Goal: Book appointment/travel/reservation

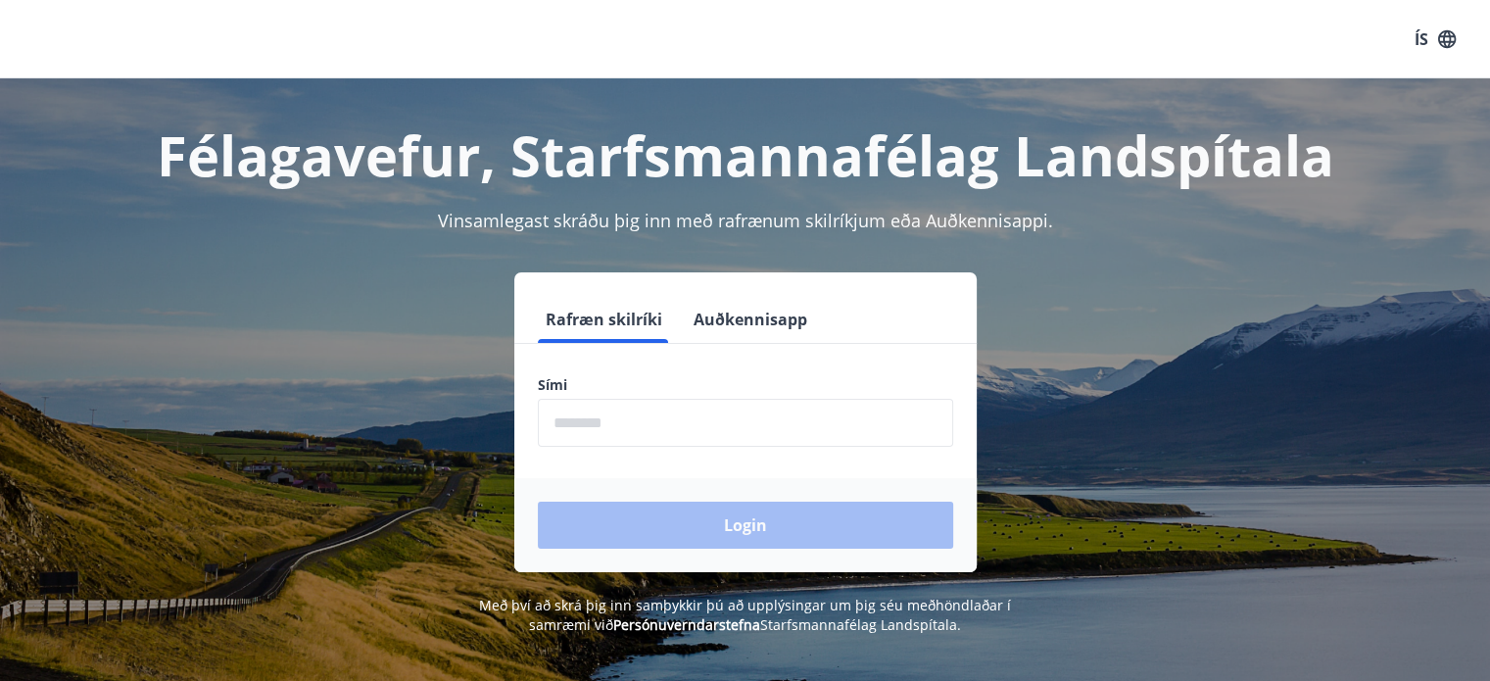
click at [630, 426] on input "phone" at bounding box center [745, 423] width 415 height 48
type input "********"
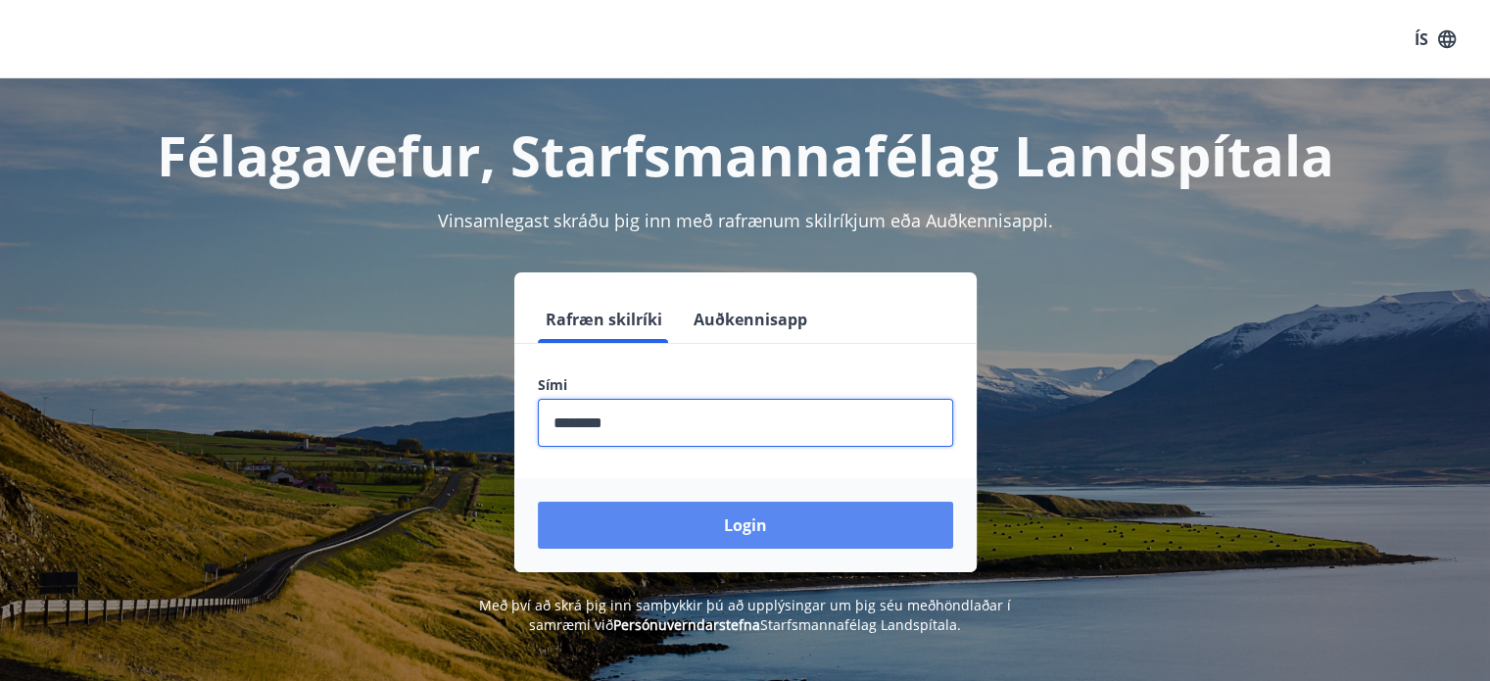
click at [680, 525] on button "Login" at bounding box center [745, 525] width 415 height 47
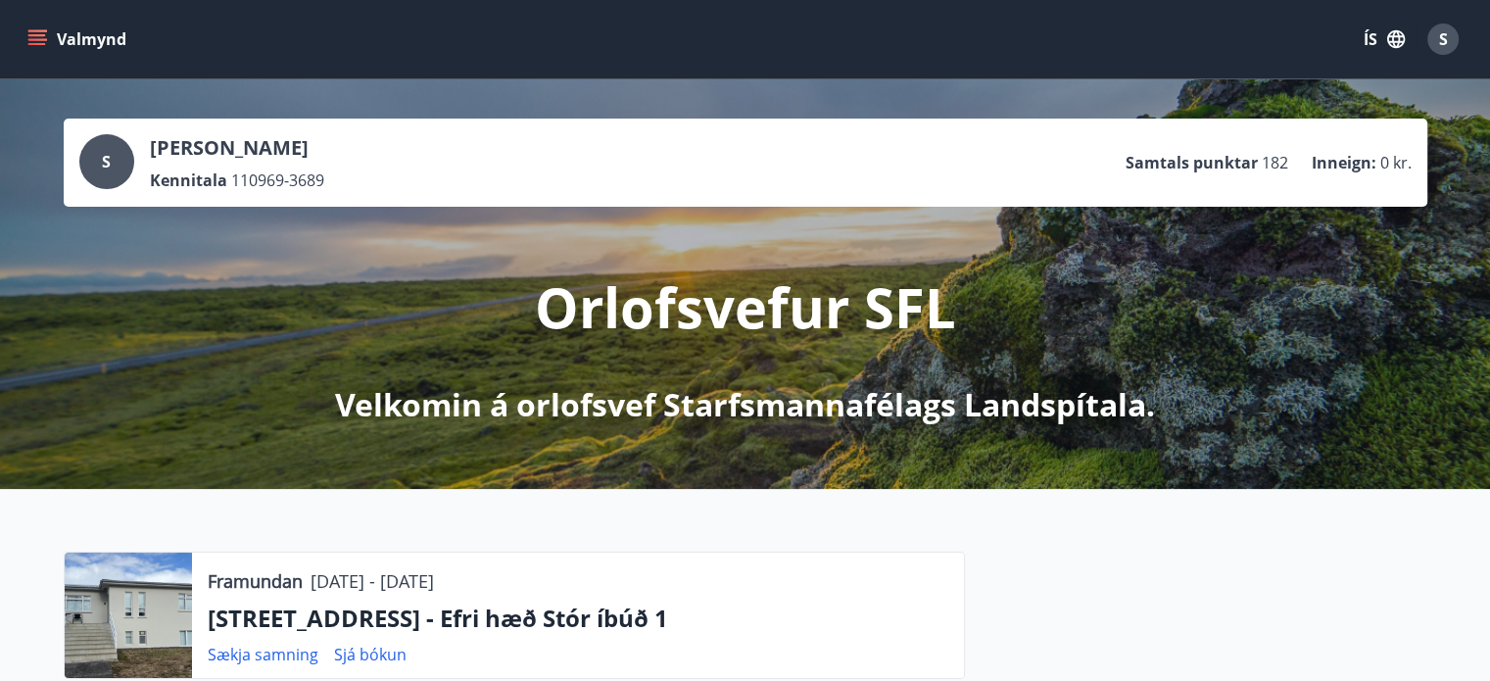
click at [28, 42] on icon "menu" at bounding box center [37, 39] width 20 height 20
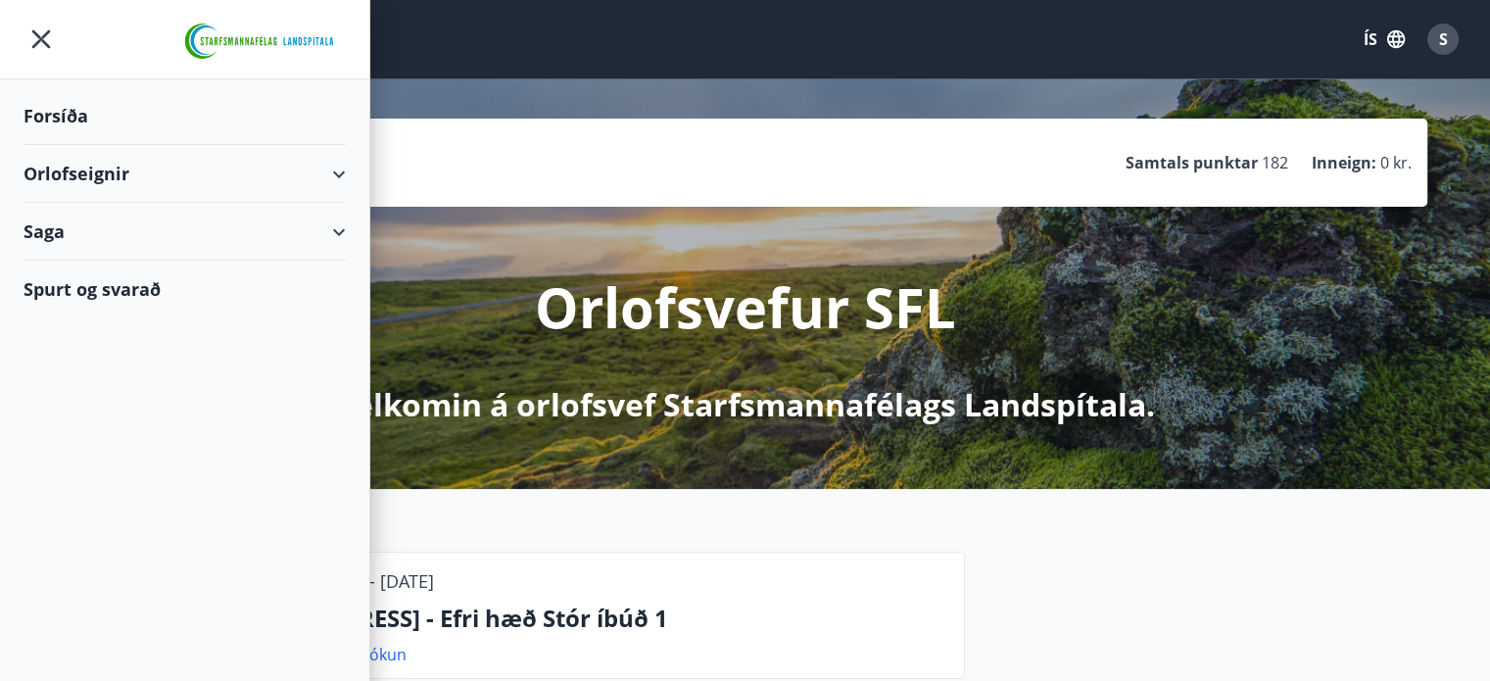
click at [66, 178] on div "Orlofseignir" at bounding box center [185, 174] width 322 height 58
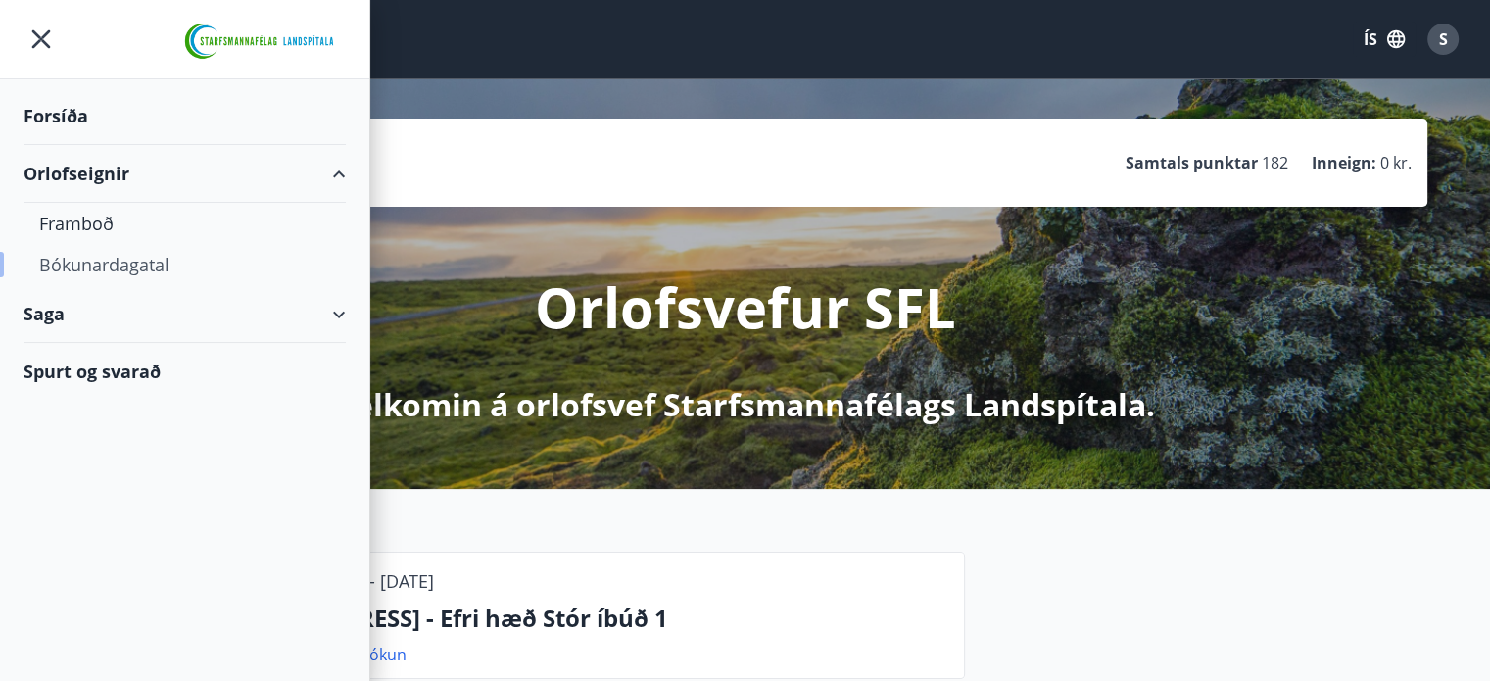
click at [86, 260] on div "Bókunardagatal" at bounding box center [184, 264] width 291 height 41
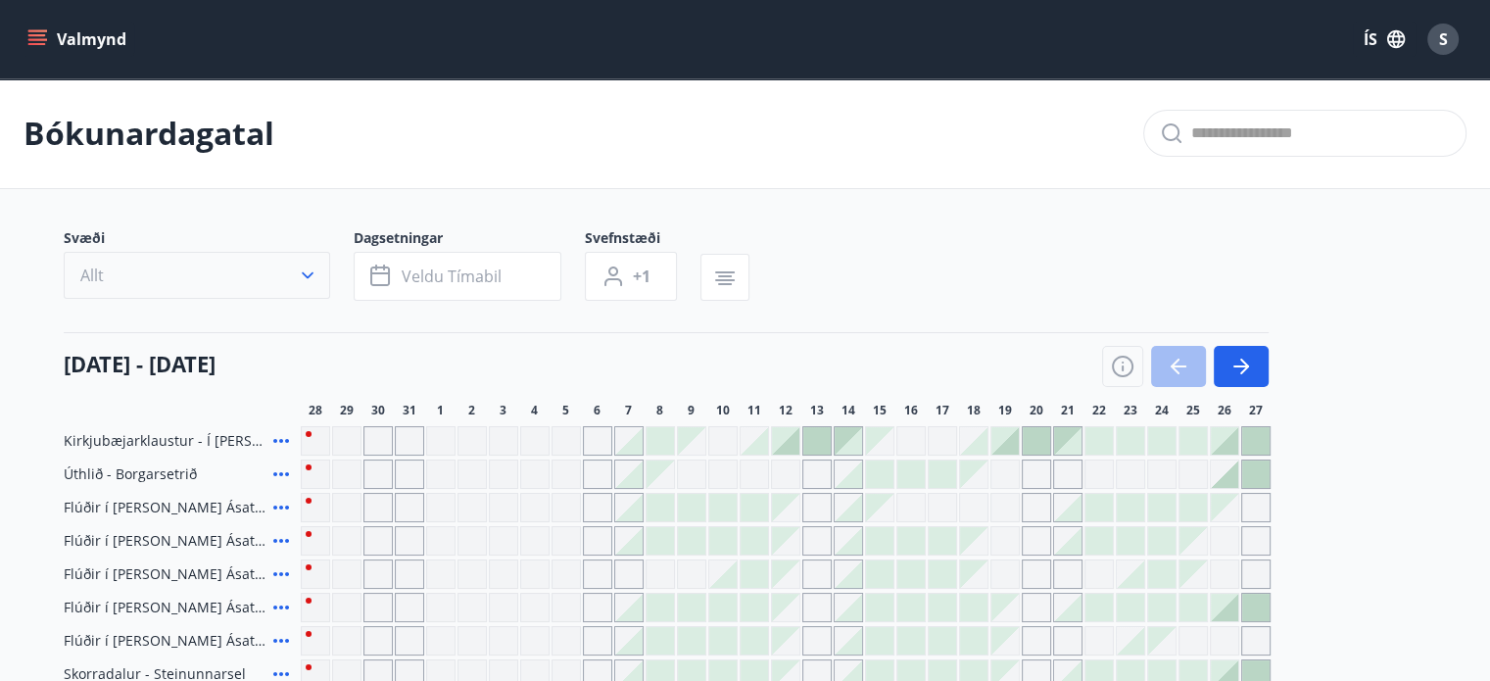
click at [310, 276] on icon "button" at bounding box center [308, 276] width 20 height 20
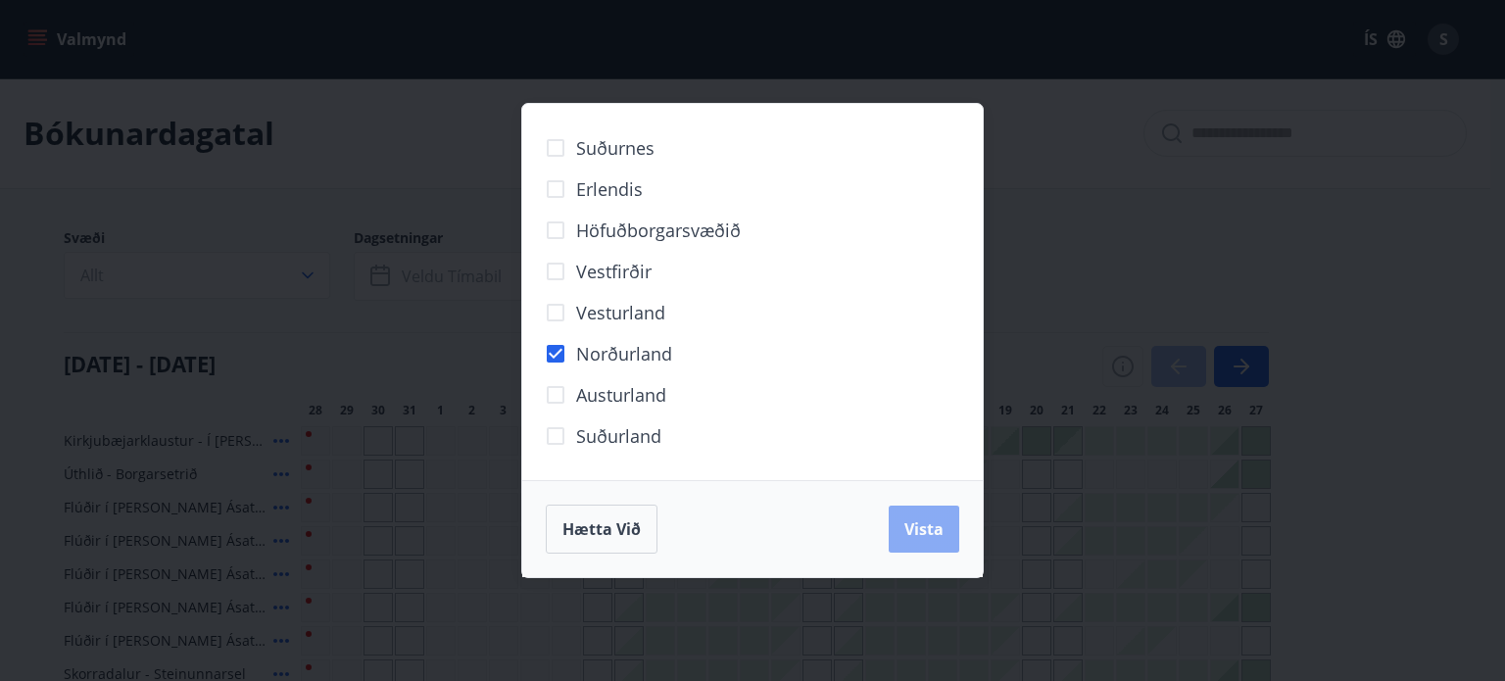
click at [935, 533] on span "Vista" at bounding box center [923, 529] width 39 height 22
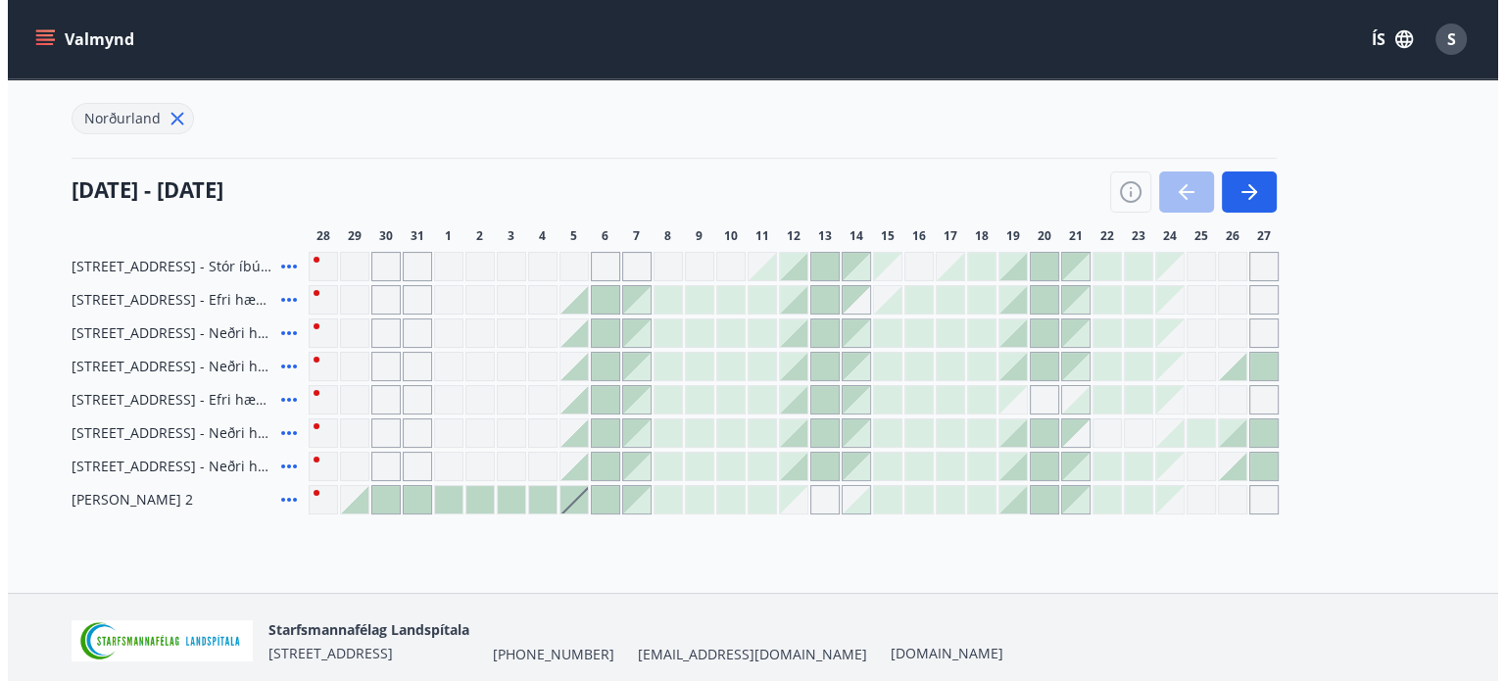
scroll to position [297, 0]
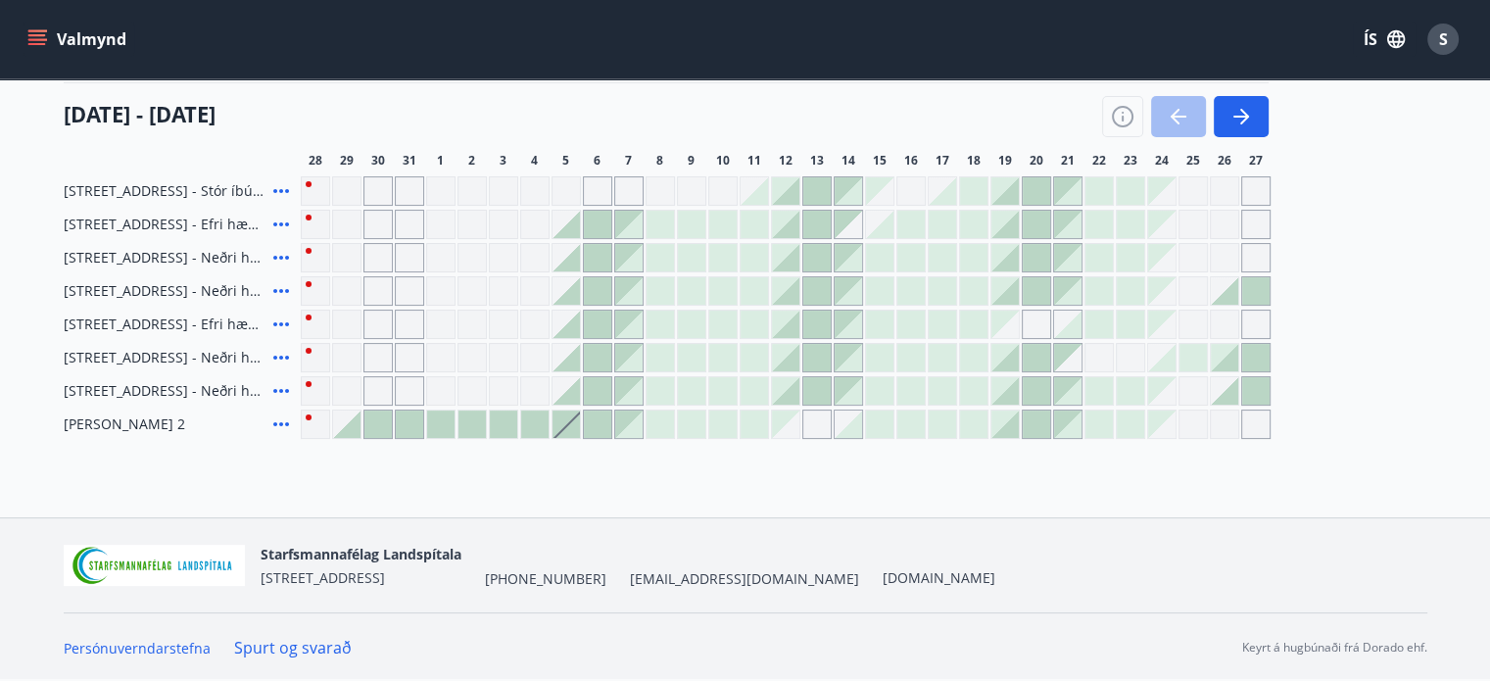
click at [370, 179] on div "Gráir dagar eru ekki bókanlegir" at bounding box center [378, 190] width 29 height 29
click at [565, 430] on div at bounding box center [566, 424] width 27 height 27
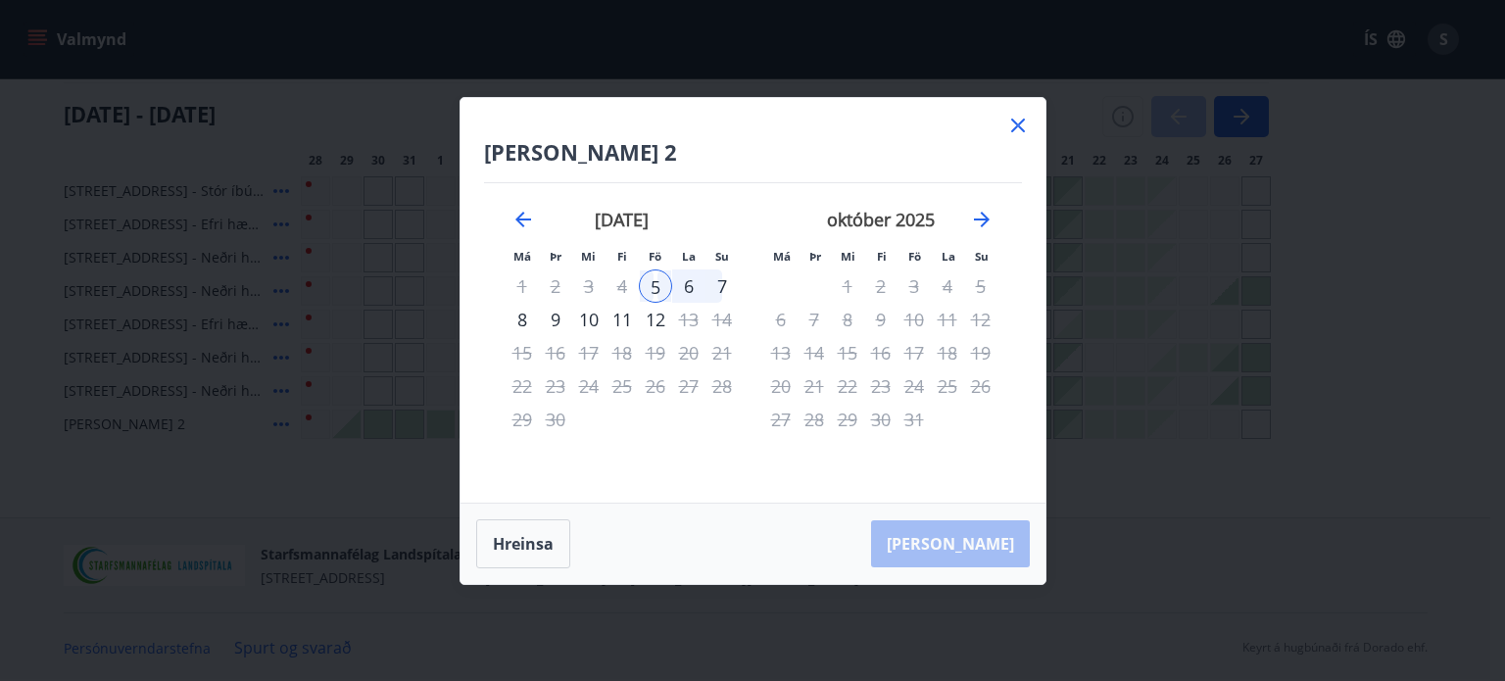
click at [1019, 121] on icon at bounding box center [1018, 126] width 24 height 24
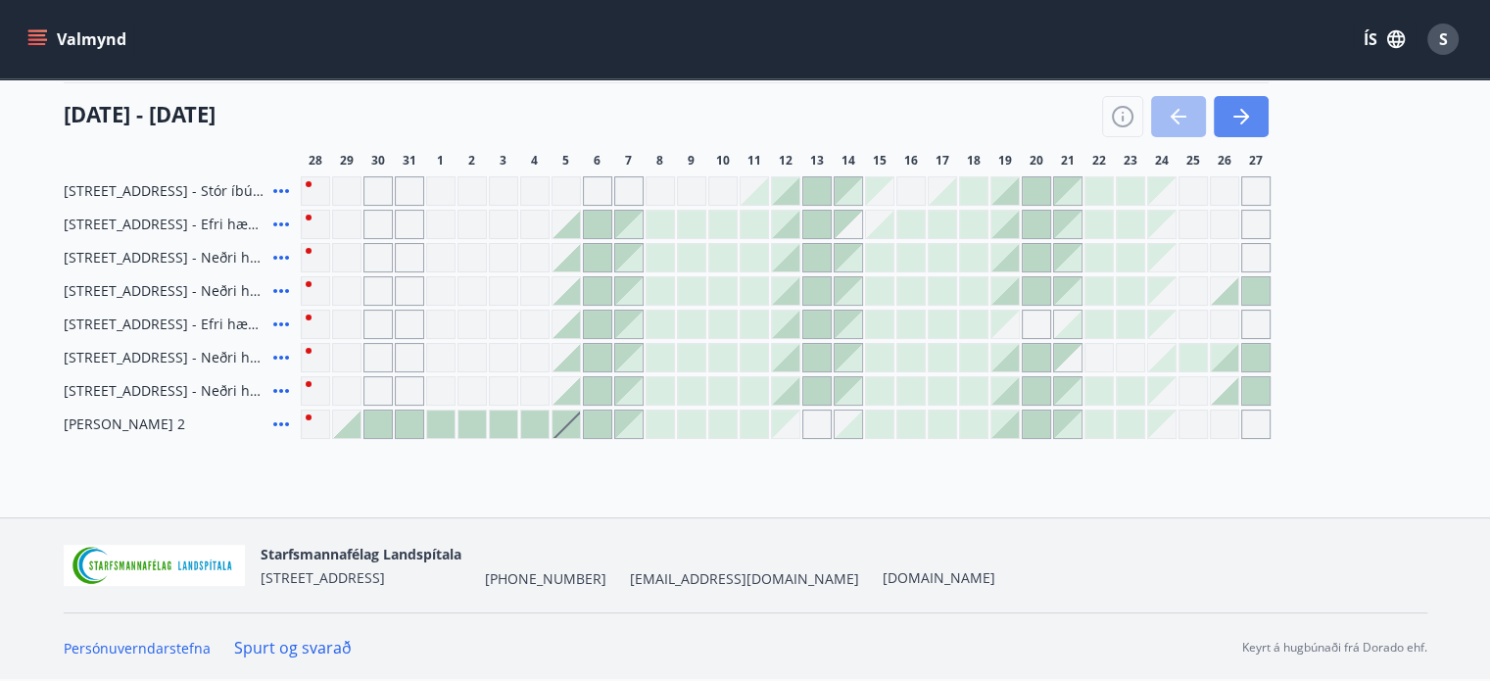
click at [1224, 111] on button "button" at bounding box center [1241, 116] width 55 height 41
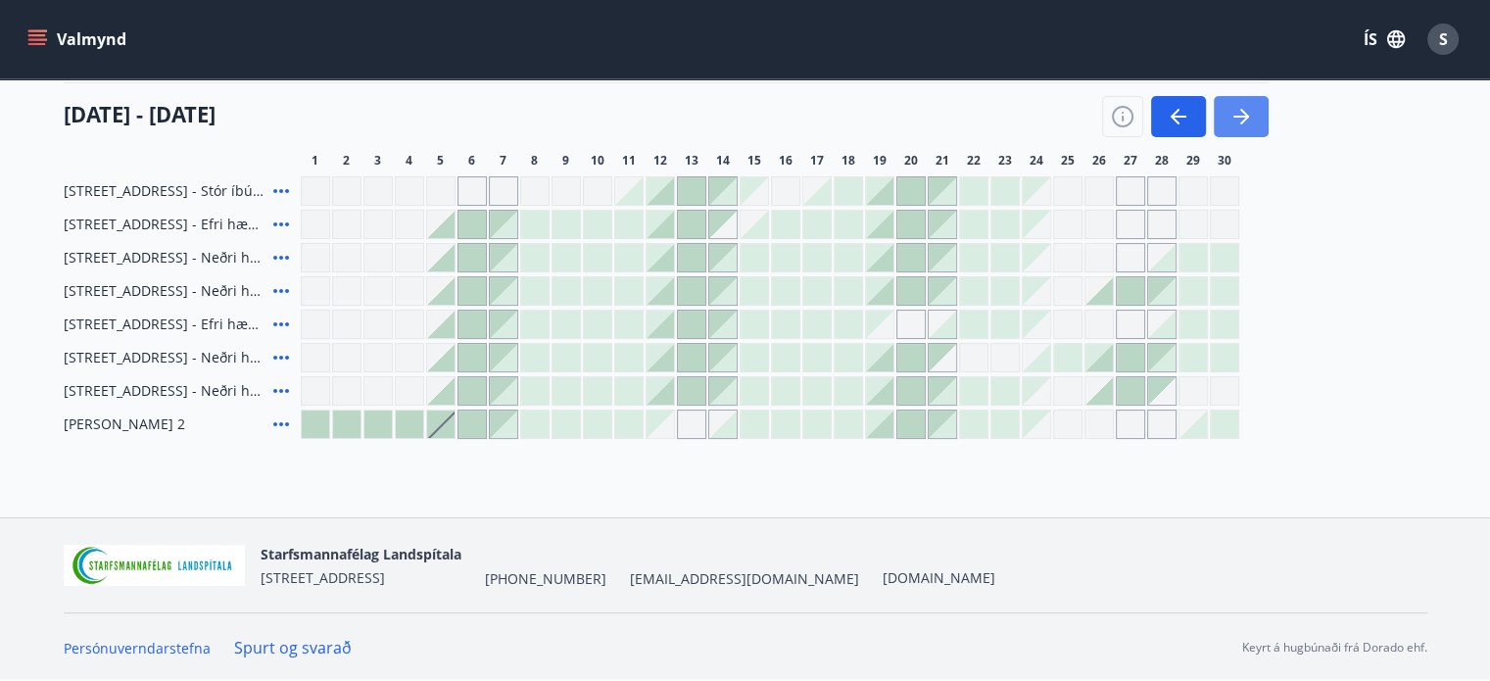
click at [1224, 111] on button "button" at bounding box center [1241, 116] width 55 height 41
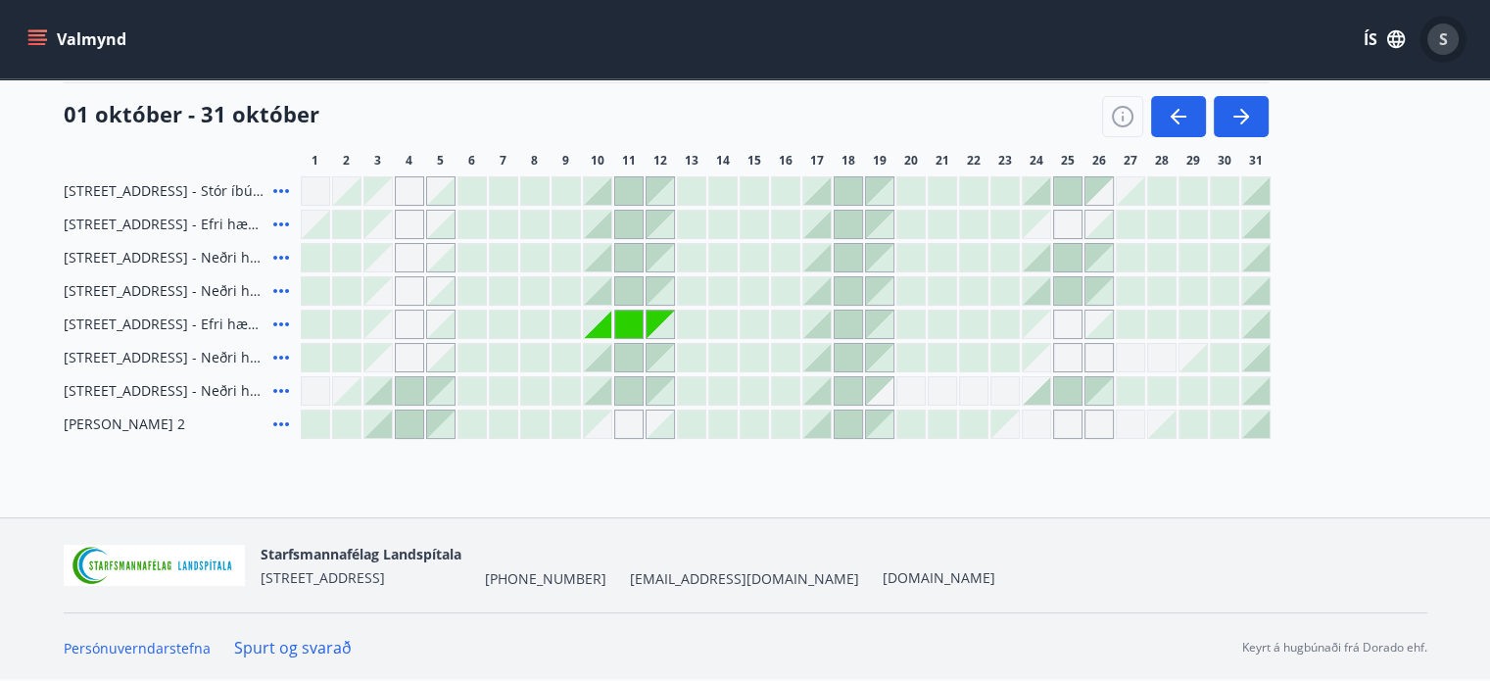
click at [1441, 30] on span "S" at bounding box center [1443, 39] width 9 height 22
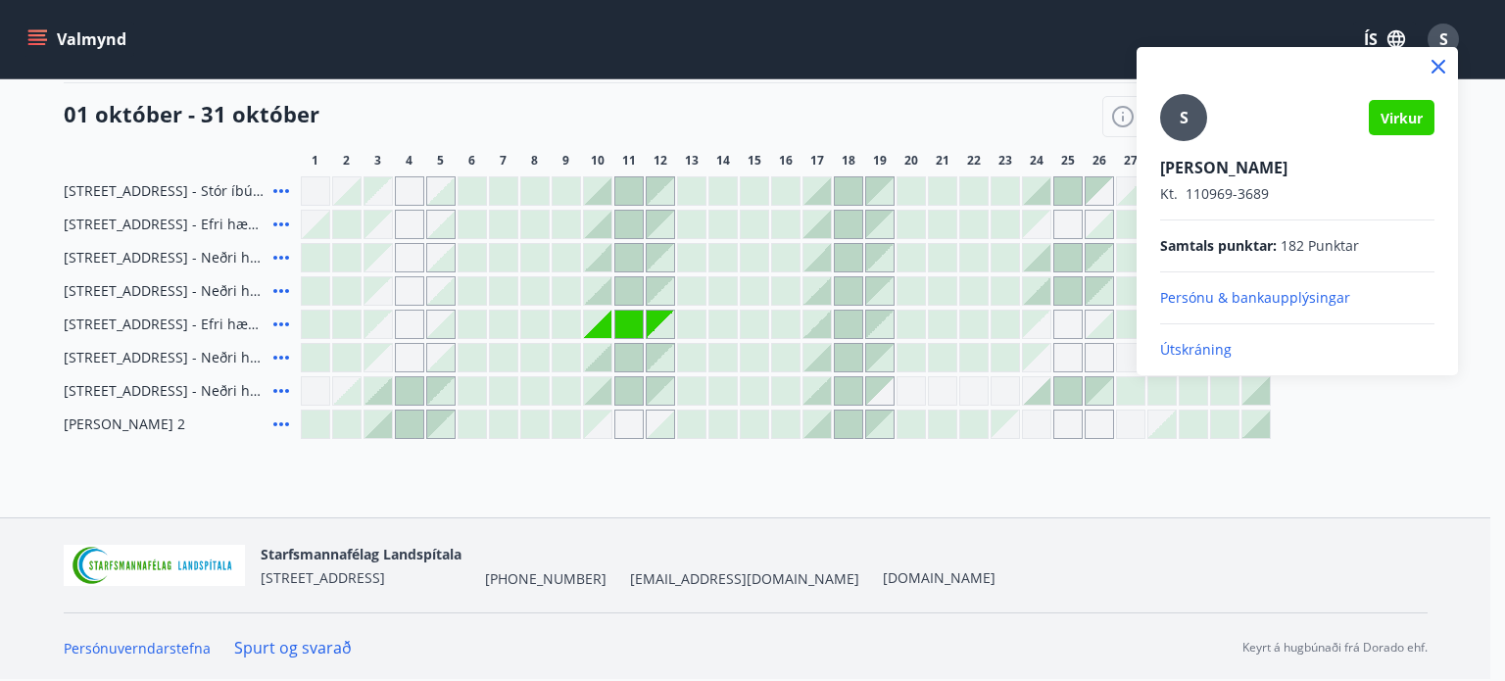
click at [1198, 345] on p "Útskráning" at bounding box center [1297, 350] width 274 height 20
